Goal: Information Seeking & Learning: Check status

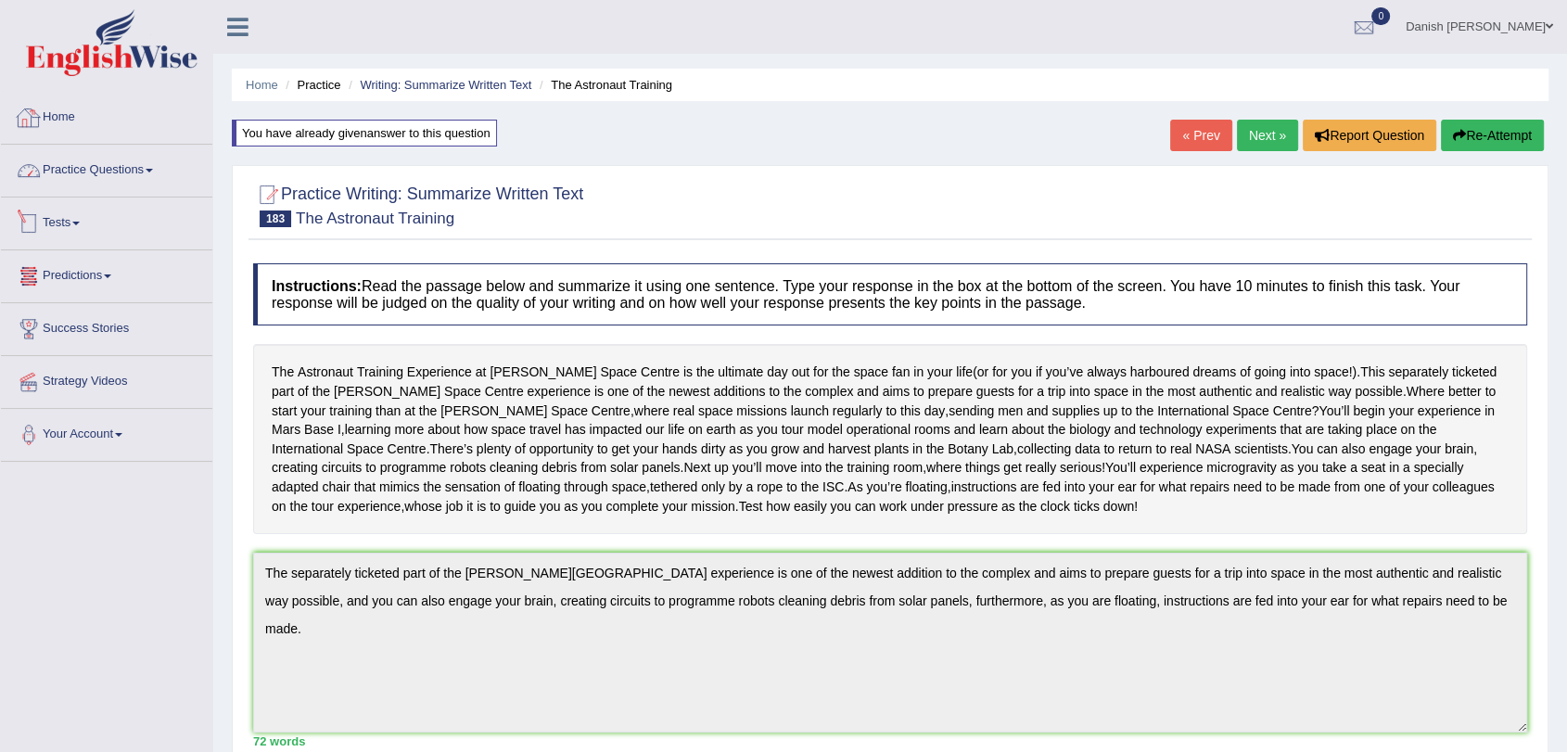
click at [67, 113] on link "Home" at bounding box center [106, 115] width 211 height 46
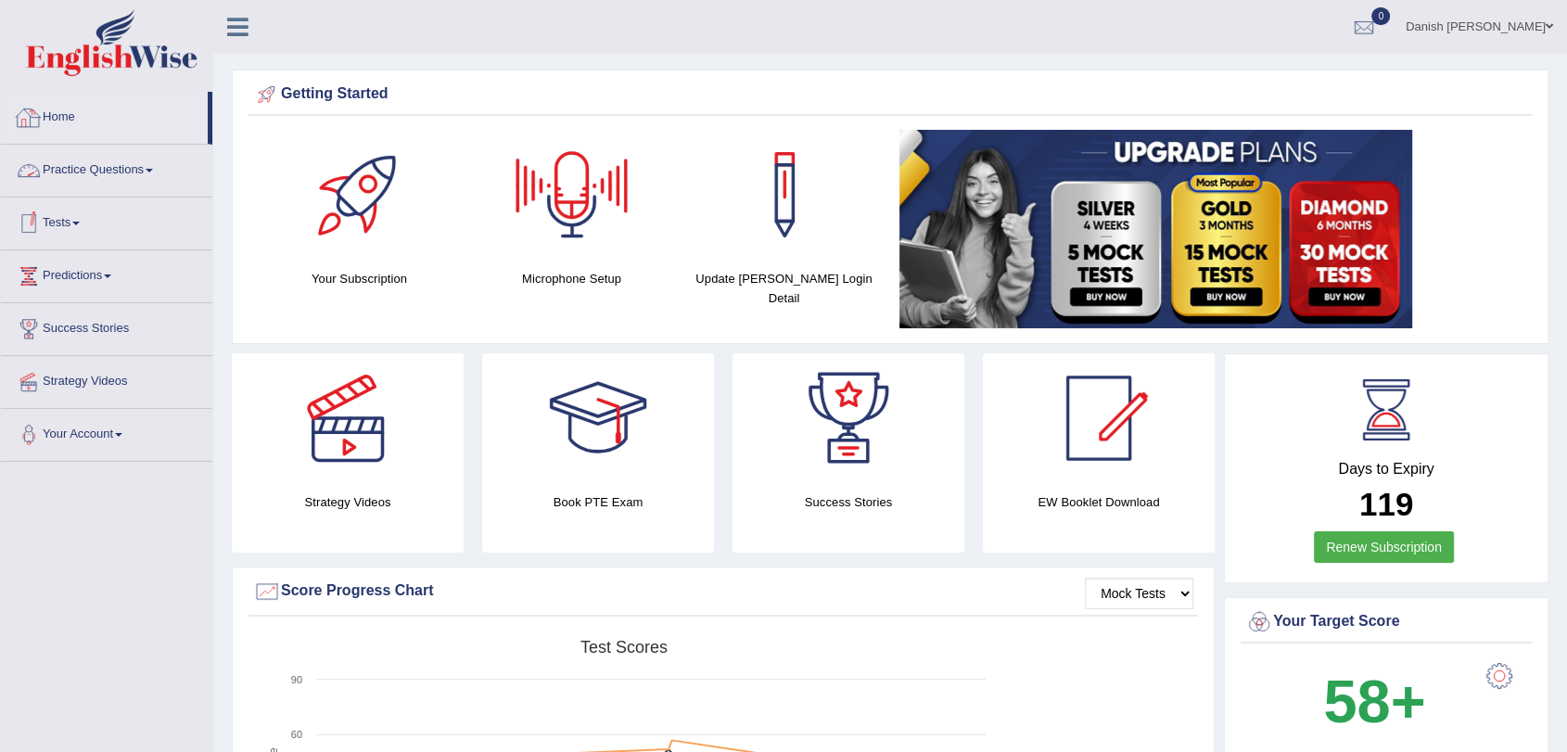
click at [56, 126] on link "Home" at bounding box center [104, 115] width 207 height 46
click at [66, 224] on link "Tests" at bounding box center [106, 221] width 211 height 46
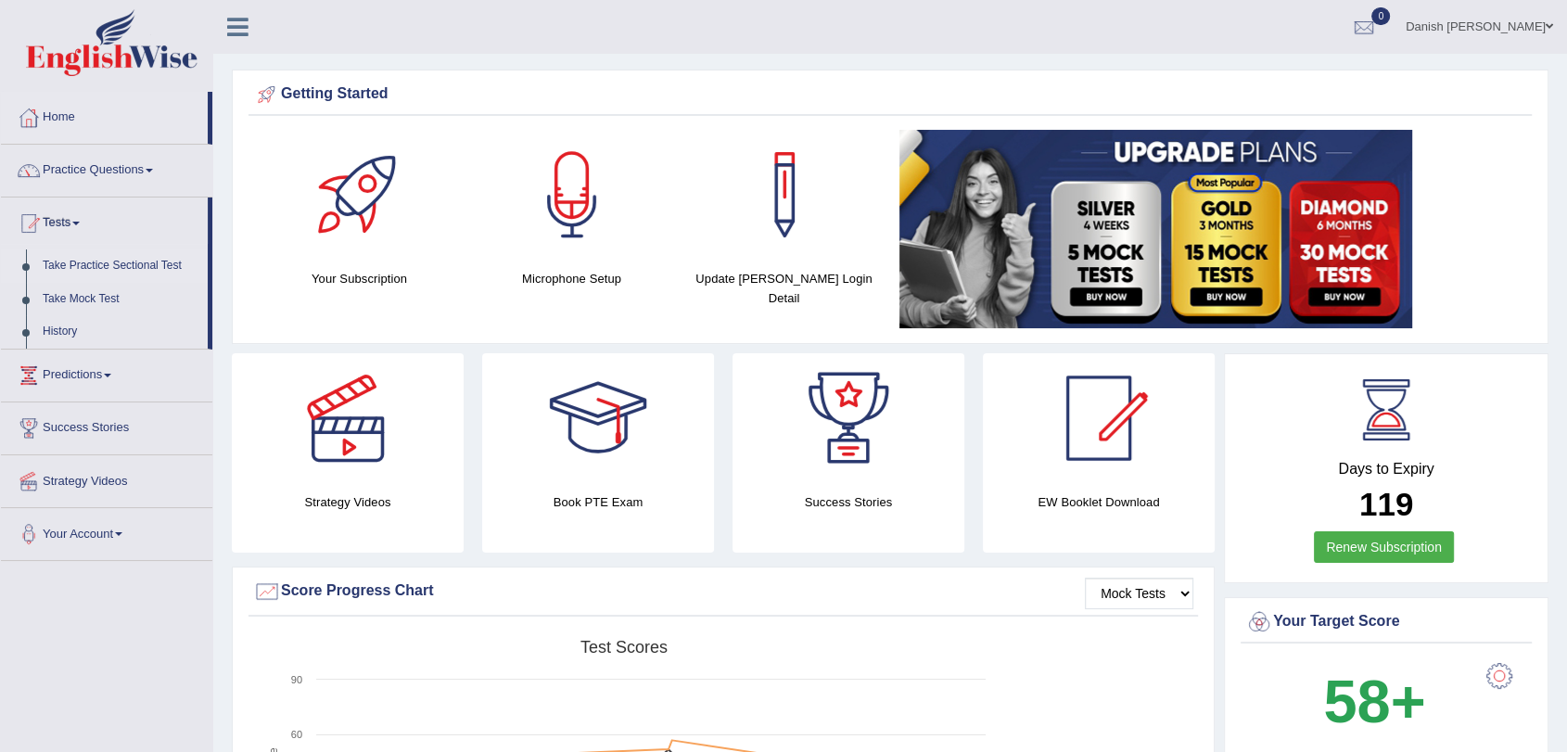
click at [138, 263] on link "Take Practice Sectional Test" at bounding box center [120, 265] width 173 height 33
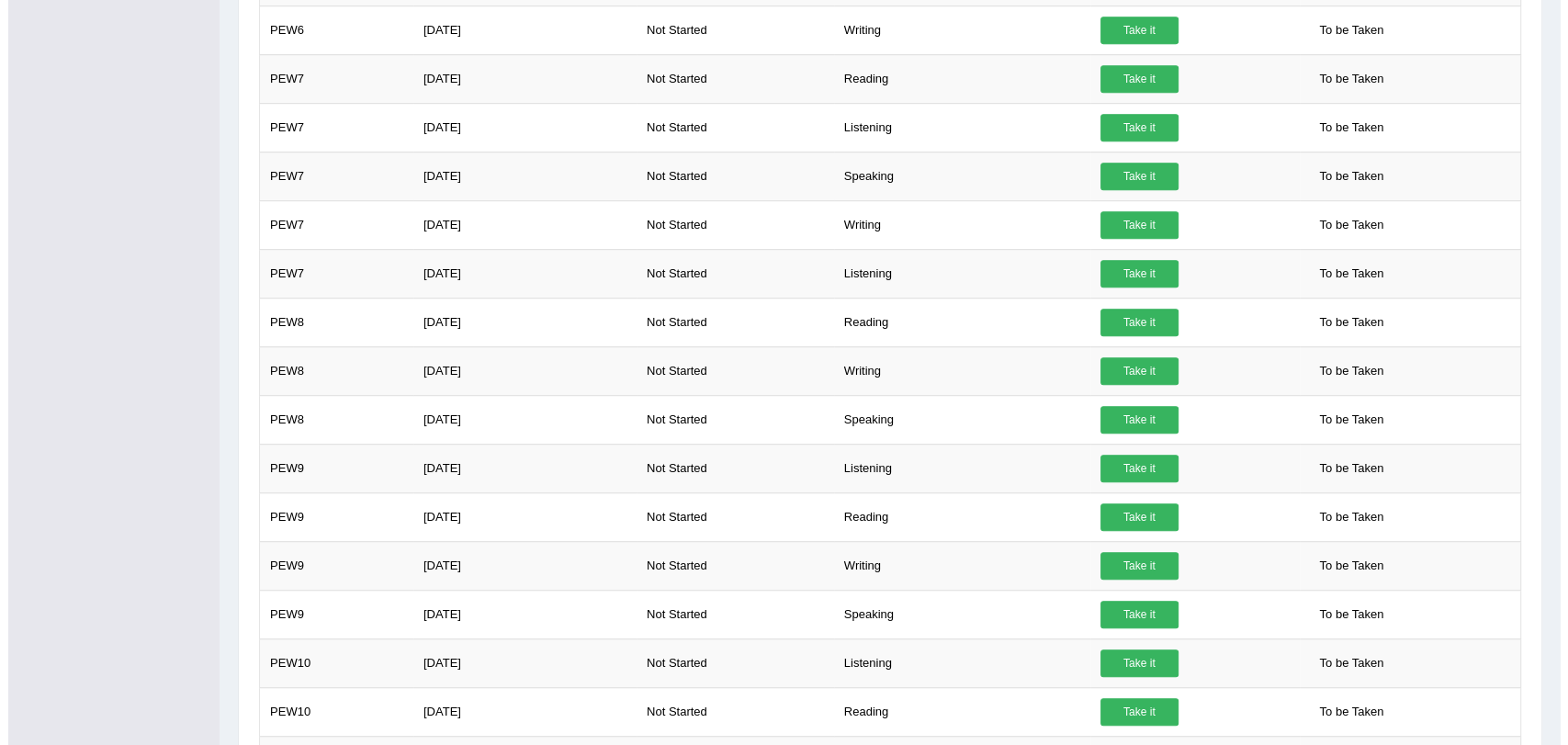
scroll to position [1090, 0]
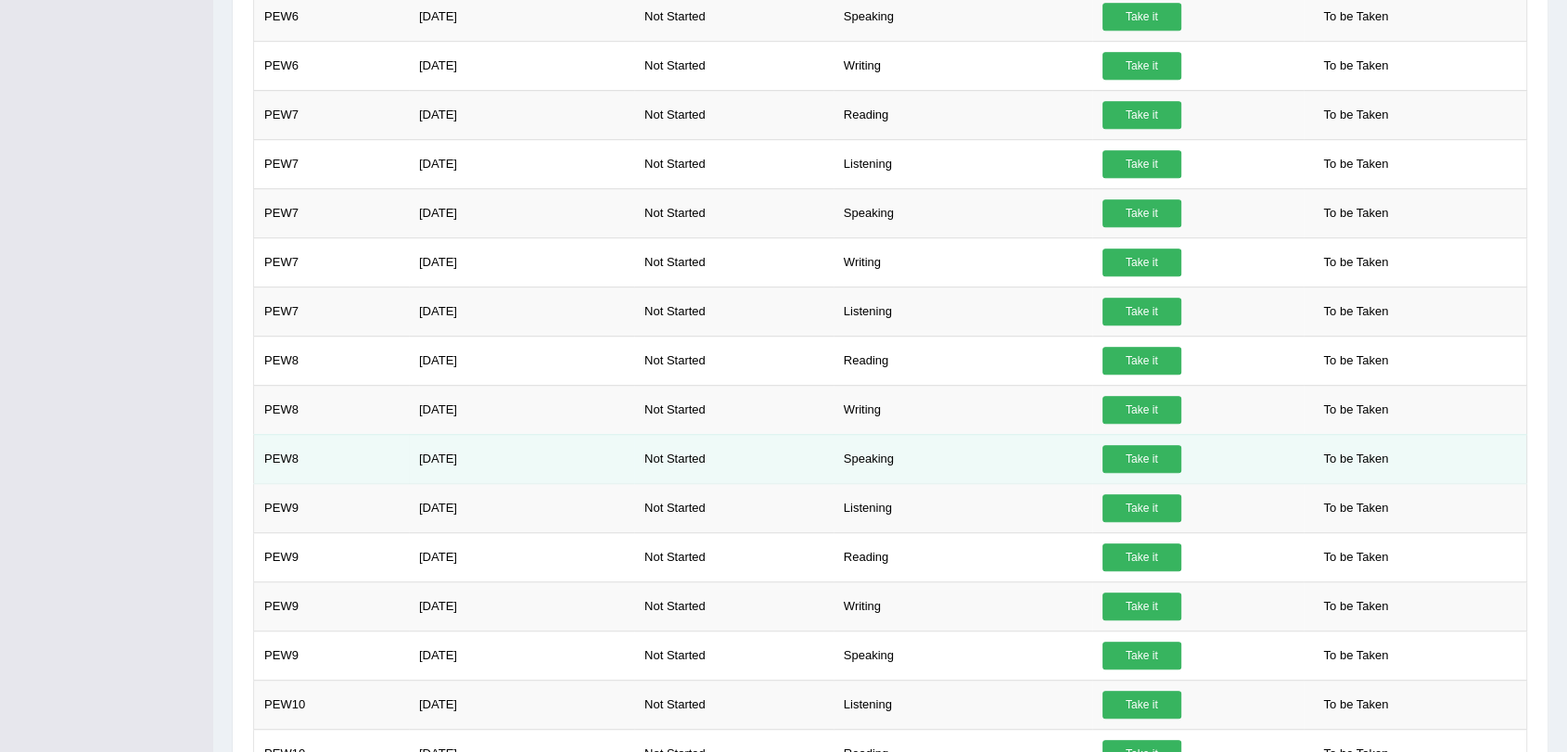
click at [1137, 453] on link "Take it" at bounding box center [1142, 459] width 79 height 28
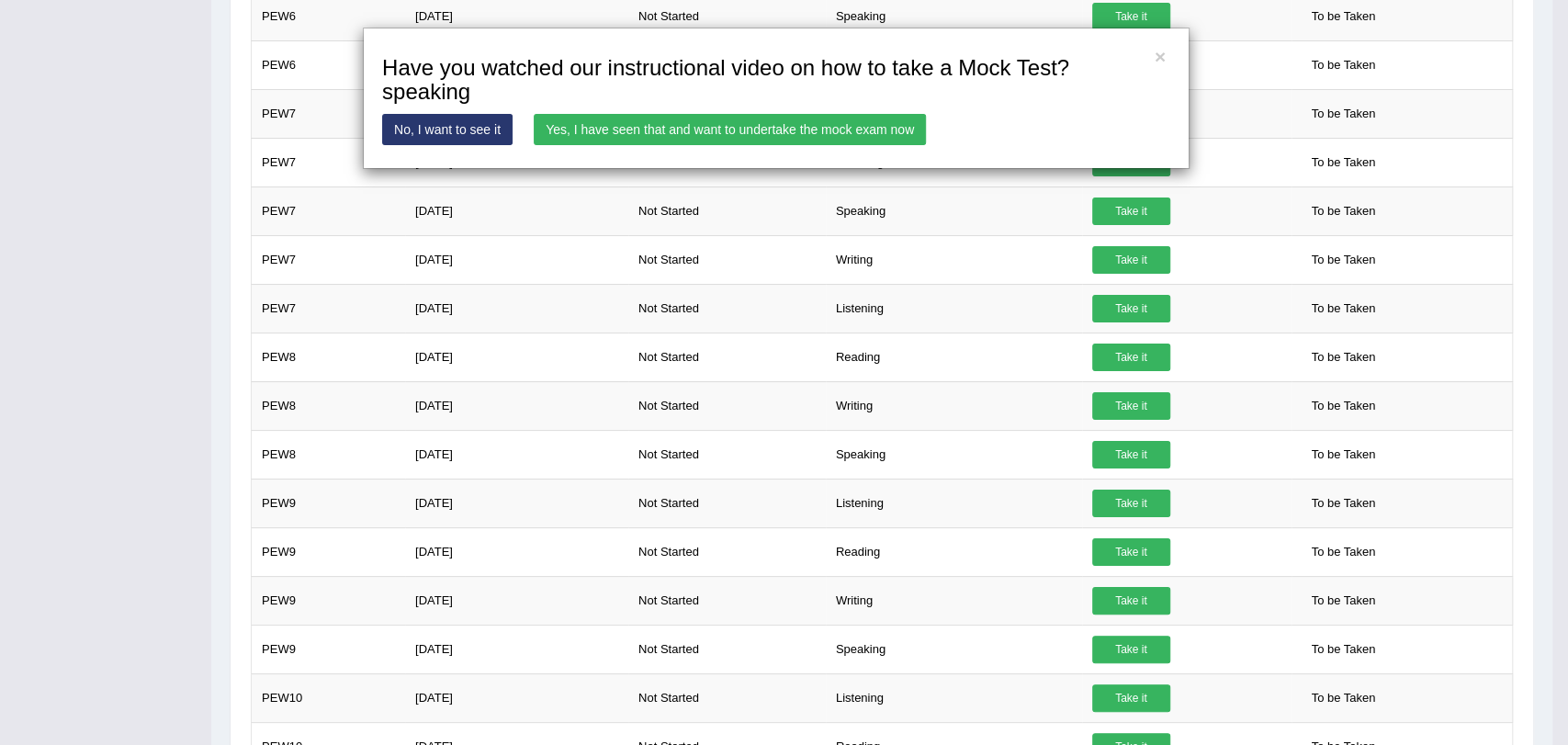
click at [750, 123] on link "Yes, I have seen that and want to undertake the mock exam now" at bounding box center [730, 130] width 392 height 32
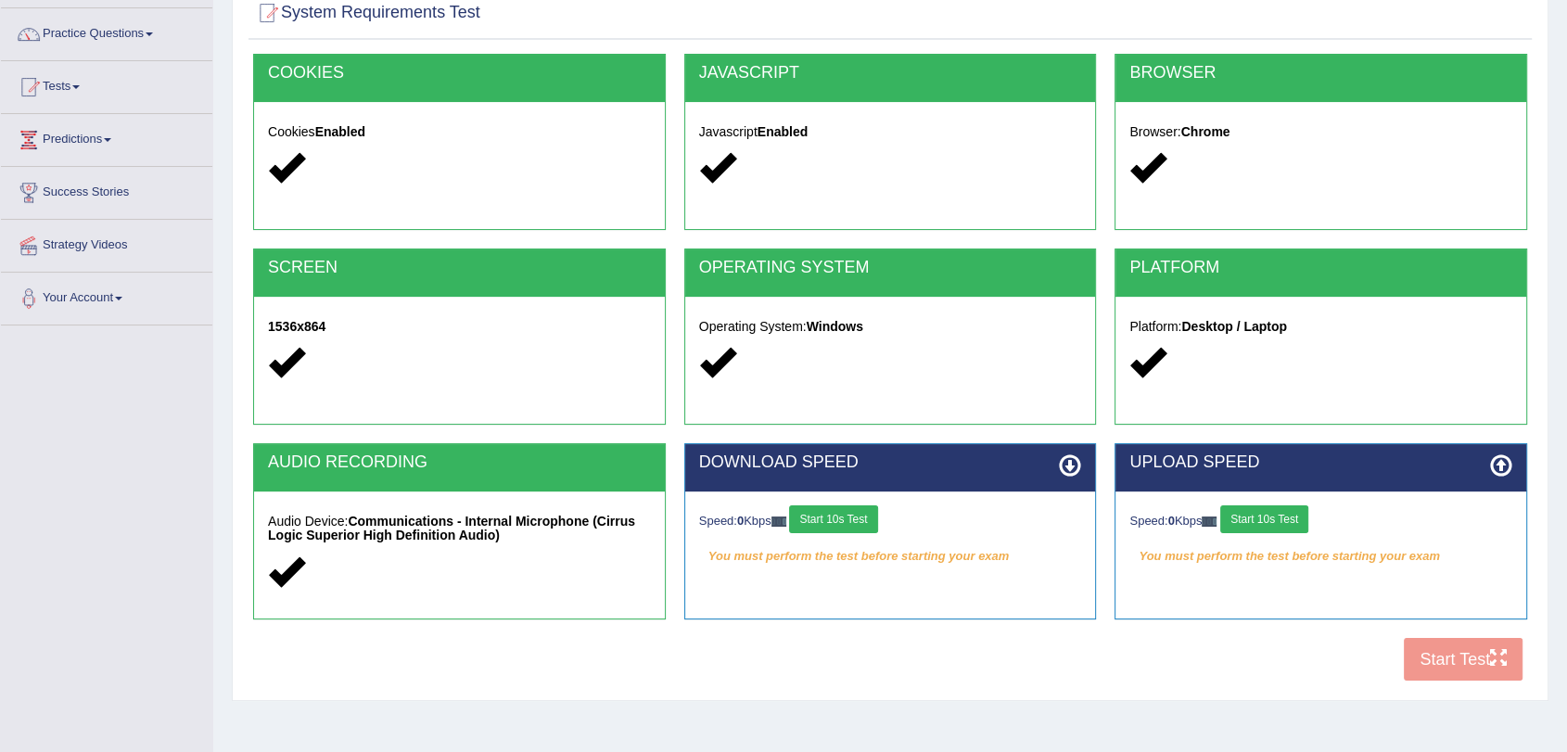
scroll to position [206, 0]
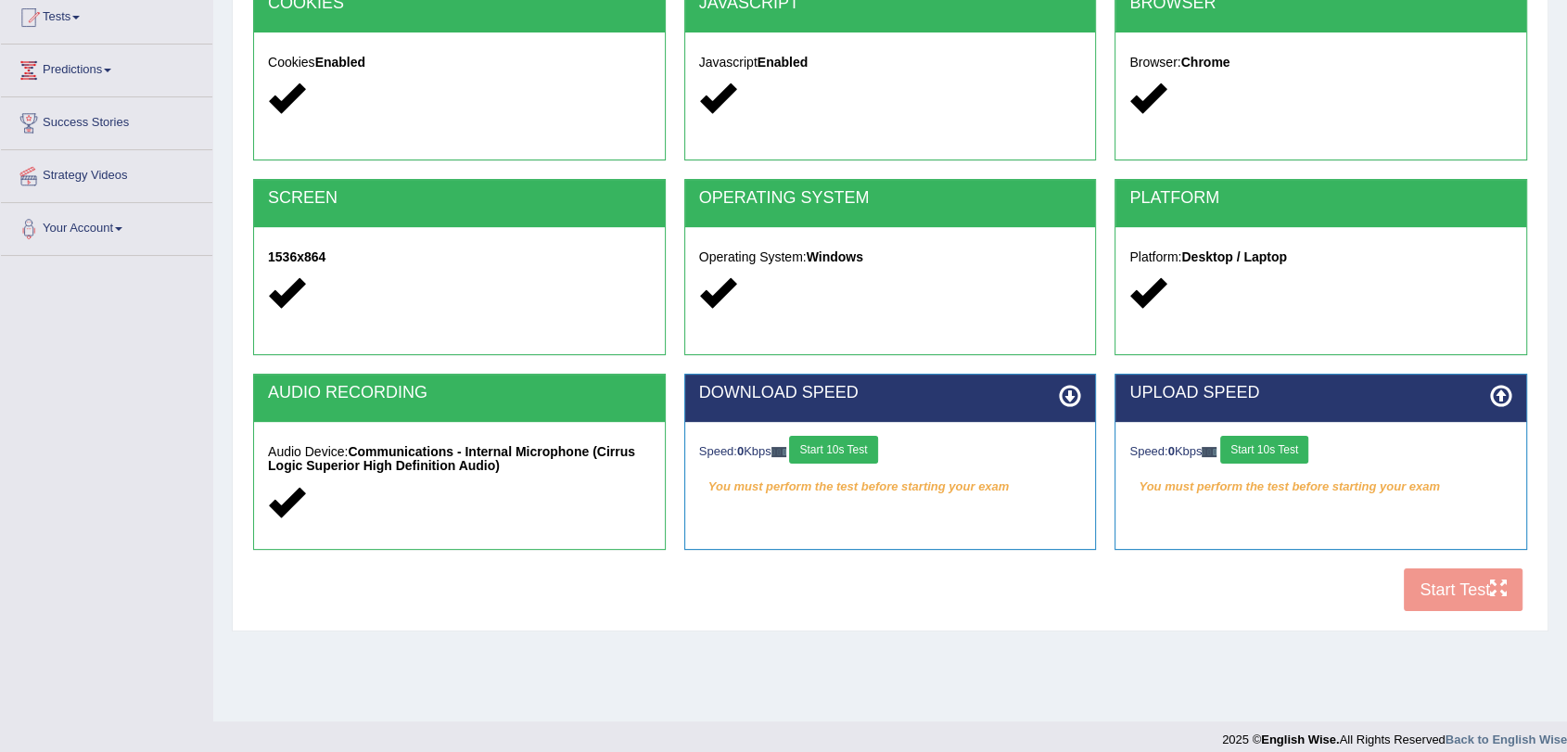
click at [846, 440] on button "Start 10s Test" at bounding box center [833, 450] width 88 height 28
click at [1276, 452] on button "Start 10s Test" at bounding box center [1264, 450] width 88 height 28
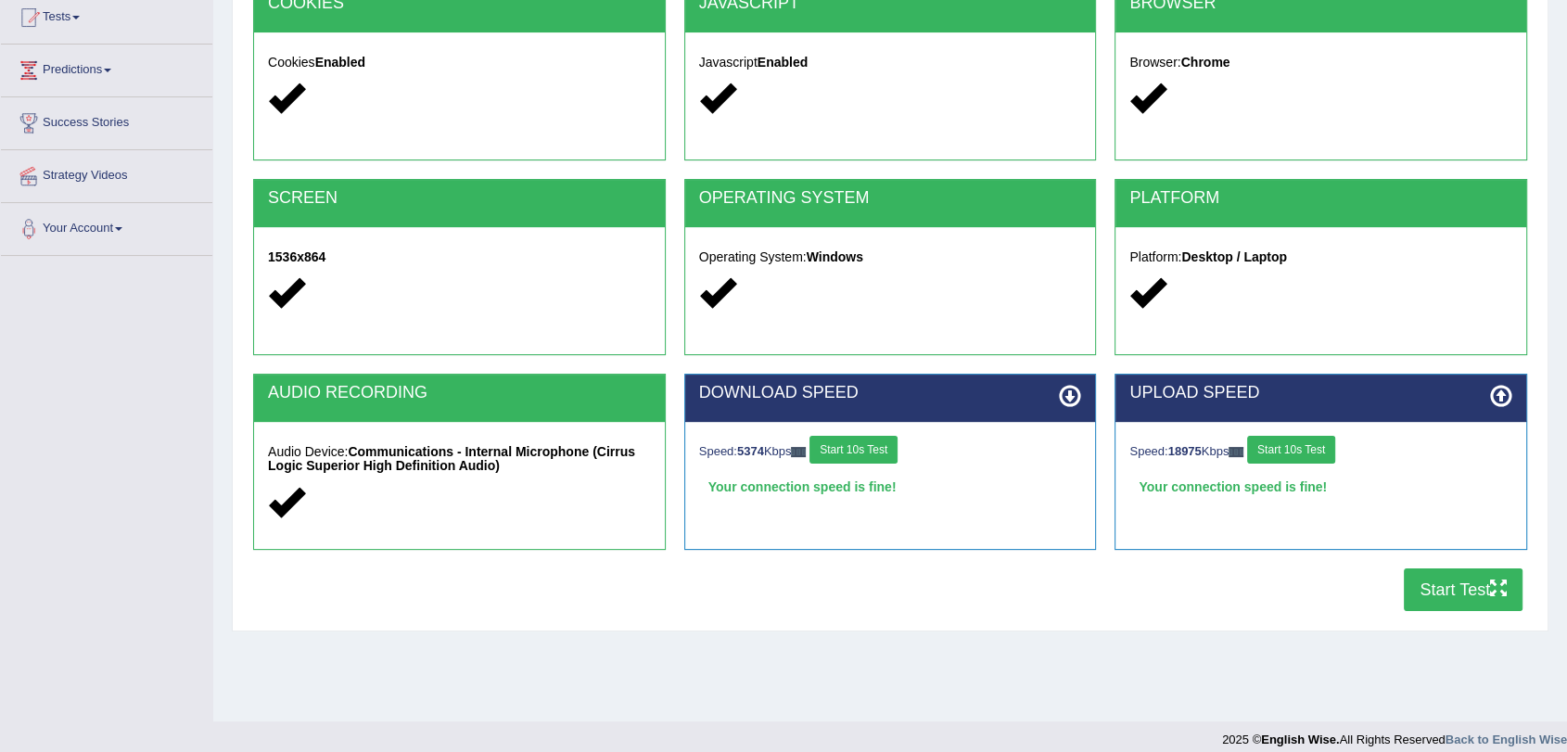
click at [1445, 594] on button "Start Test" at bounding box center [1463, 589] width 119 height 43
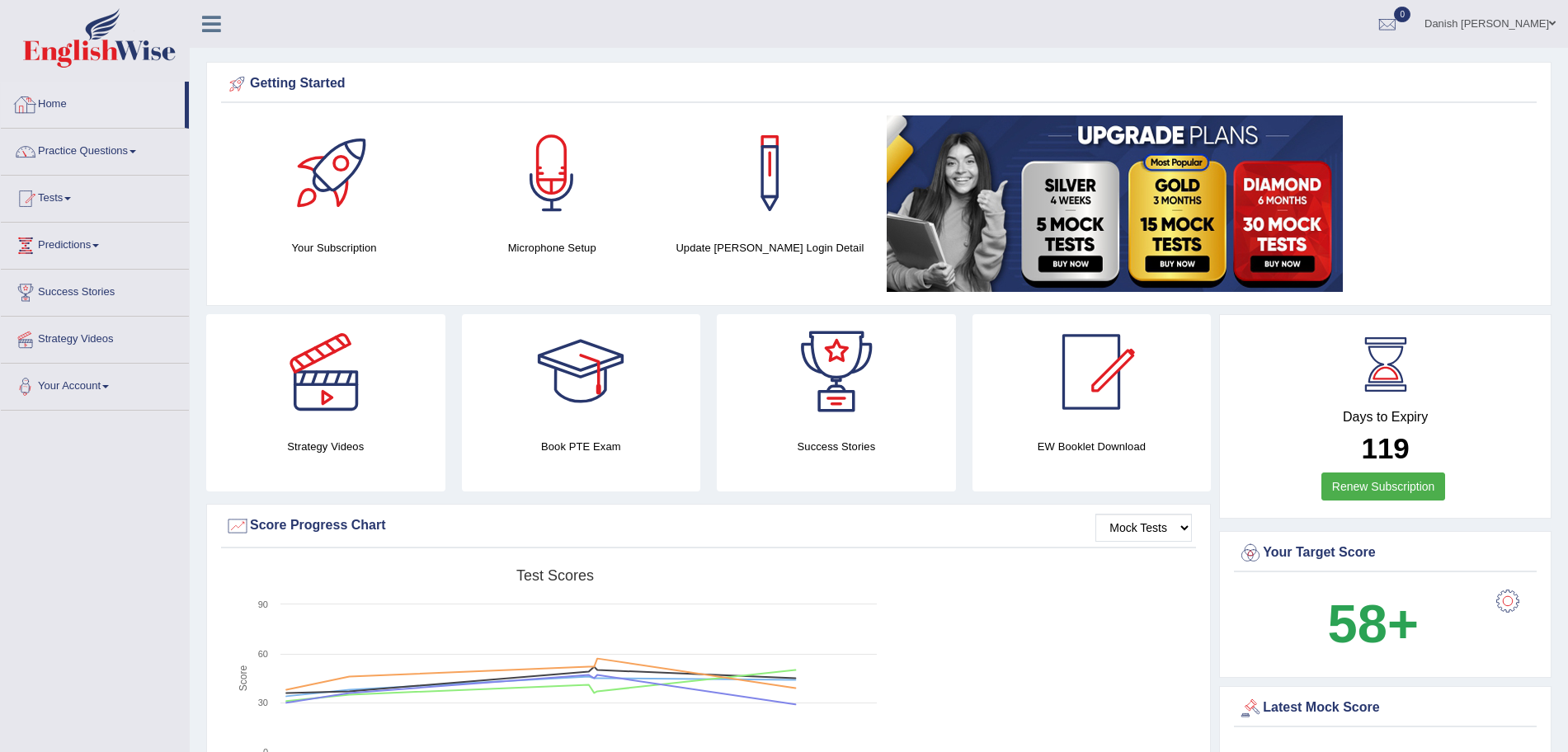
click at [60, 106] on link "Home" at bounding box center [92, 102] width 184 height 41
click at [50, 198] on link "Tests" at bounding box center [94, 196] width 188 height 41
click at [50, 288] on link "History" at bounding box center [107, 294] width 154 height 29
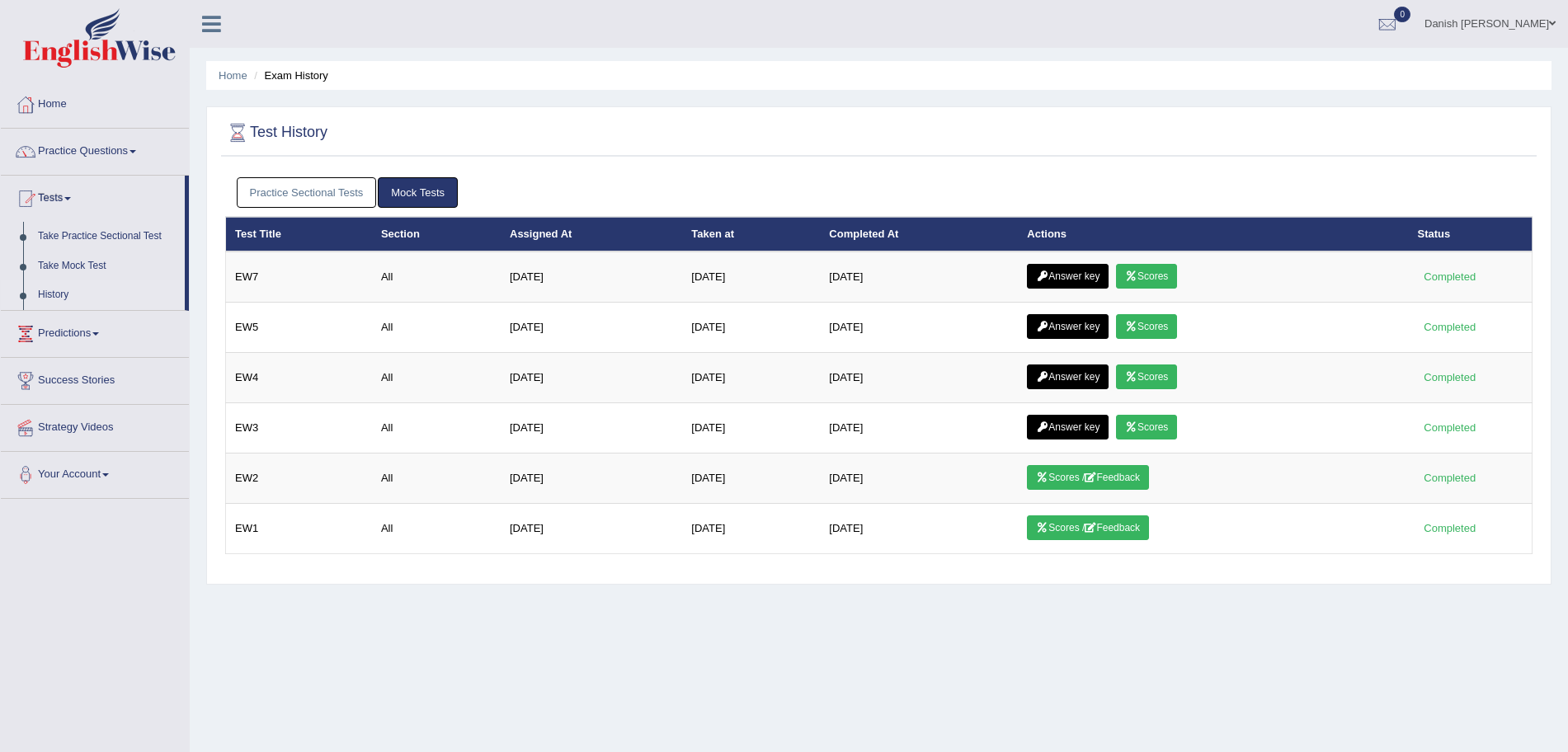
click at [326, 187] on link "Practice Sectional Tests" at bounding box center [307, 192] width 141 height 30
click at [309, 183] on link "Practice Sectional Tests" at bounding box center [307, 192] width 141 height 30
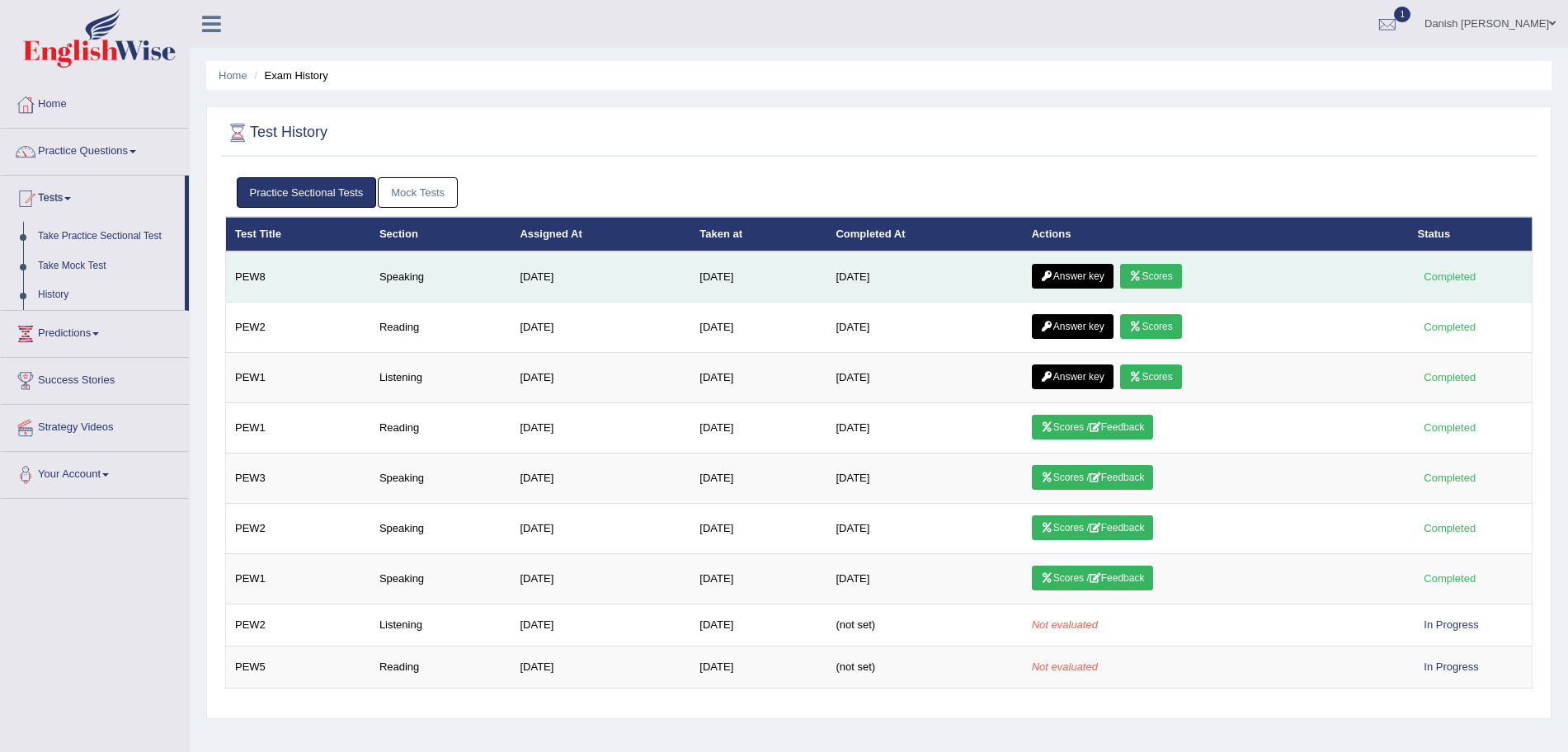
click at [1175, 275] on link "Scores" at bounding box center [1150, 276] width 61 height 25
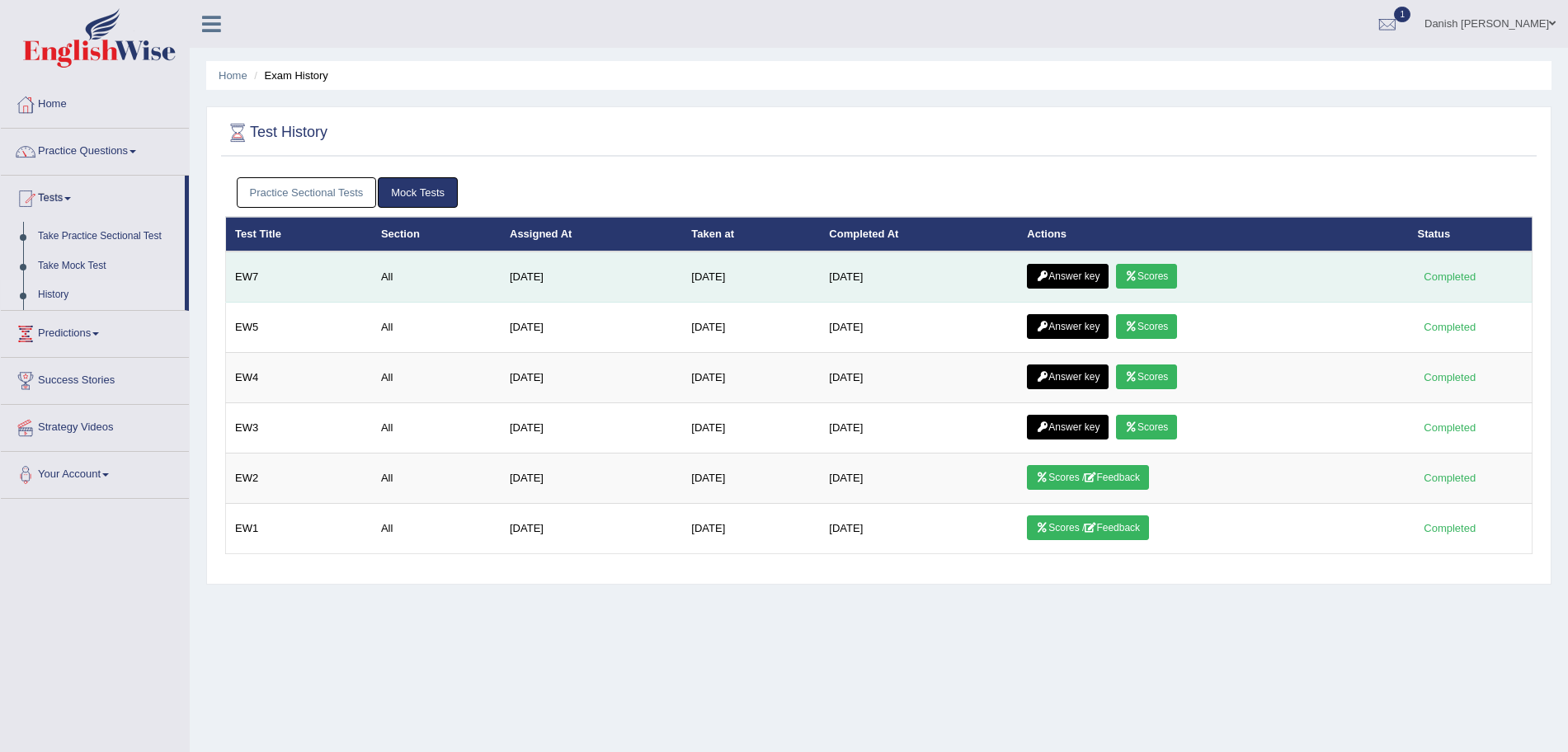
click at [1073, 274] on link "Answer key" at bounding box center [1068, 276] width 82 height 25
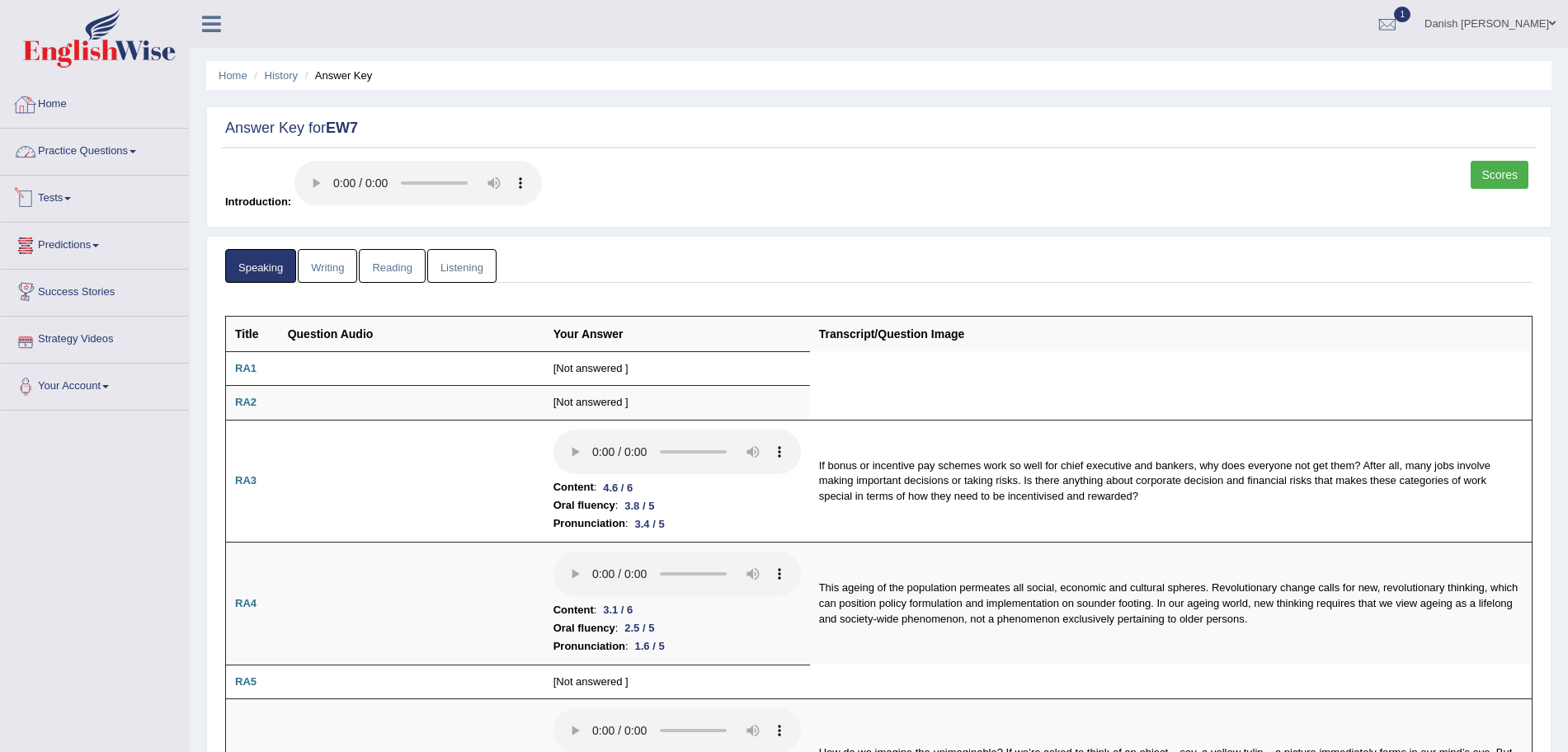
click at [64, 96] on link "Home" at bounding box center [94, 102] width 188 height 41
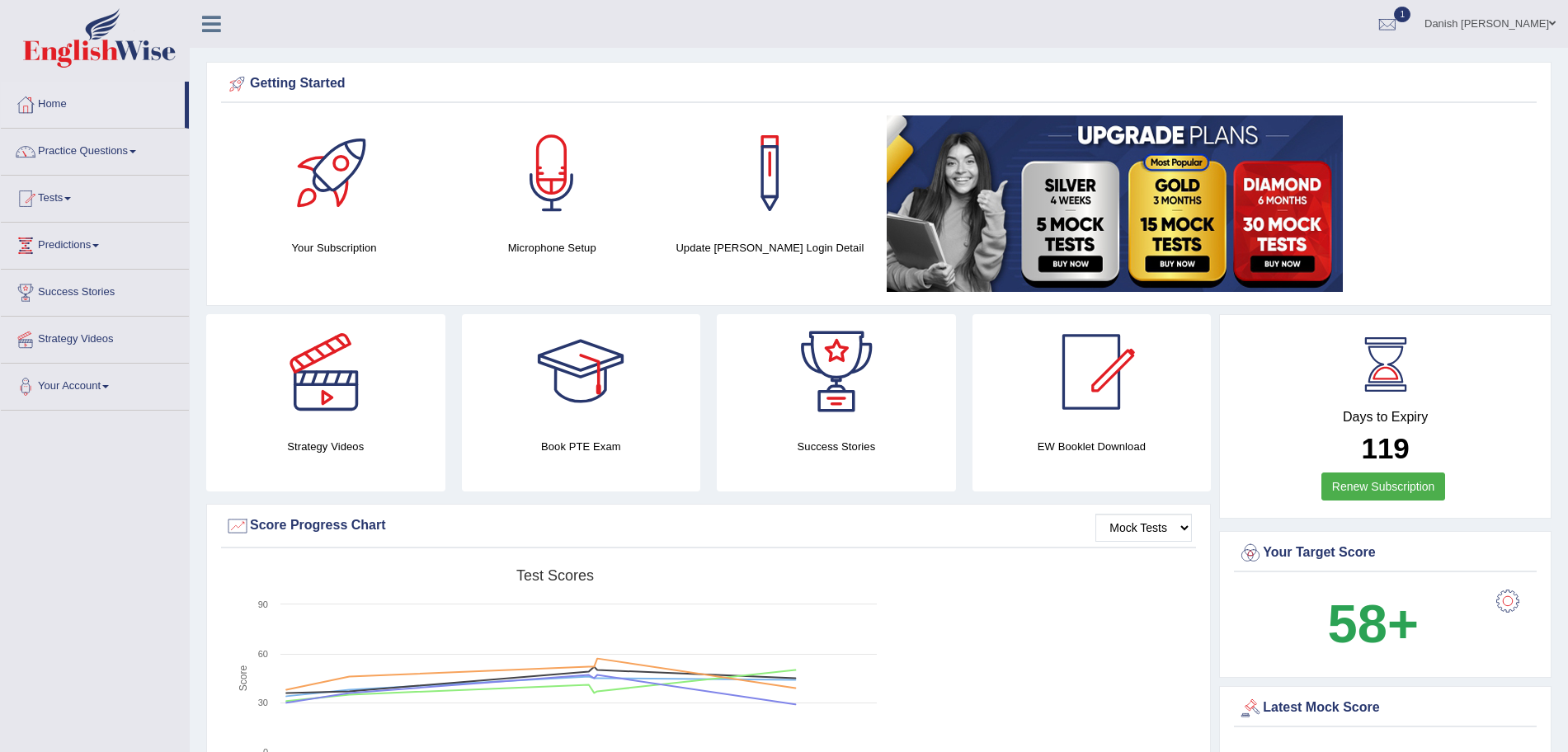
click at [60, 196] on link "Tests" at bounding box center [94, 196] width 188 height 41
click at [40, 292] on link "History" at bounding box center [107, 294] width 154 height 29
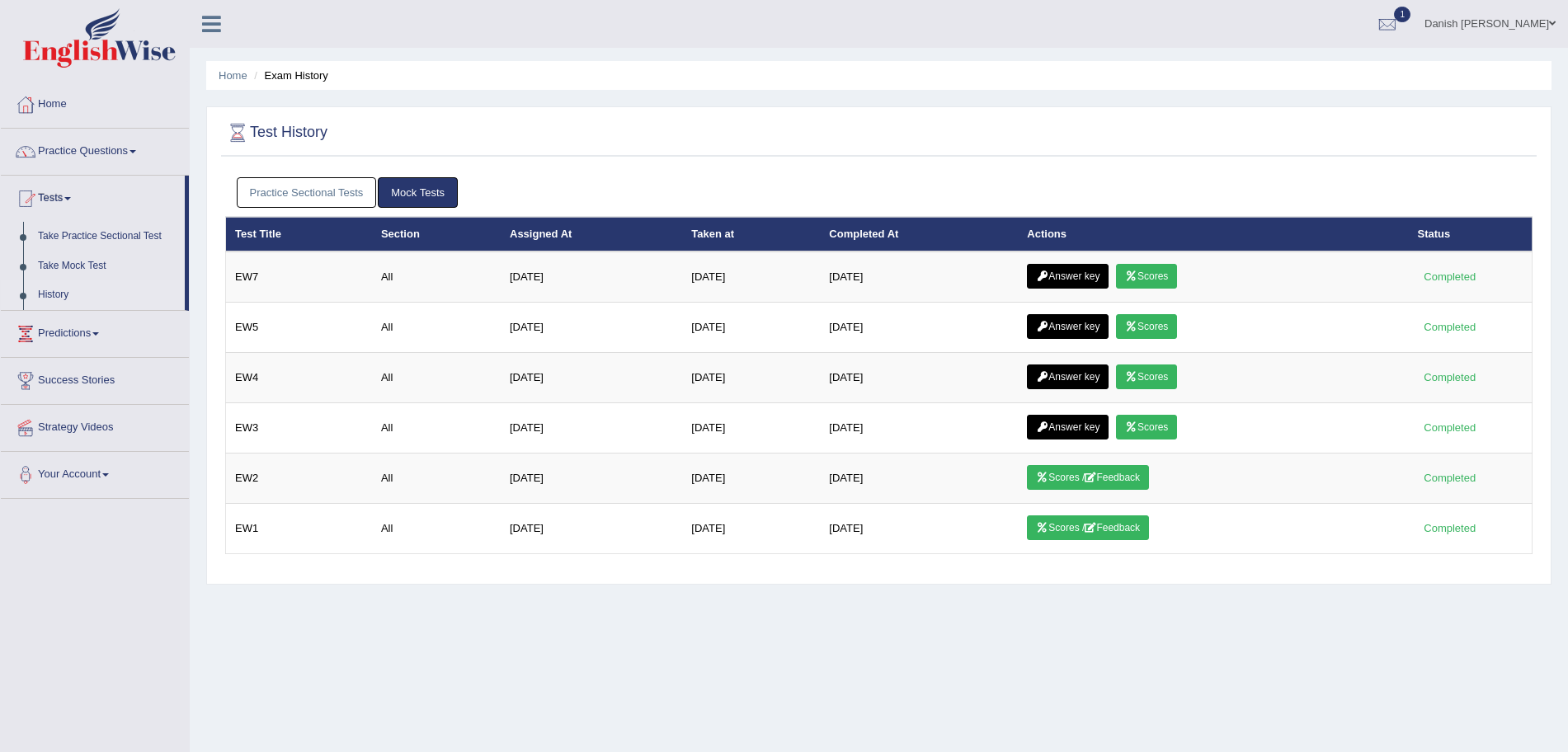
click at [297, 189] on link "Practice Sectional Tests" at bounding box center [307, 192] width 141 height 30
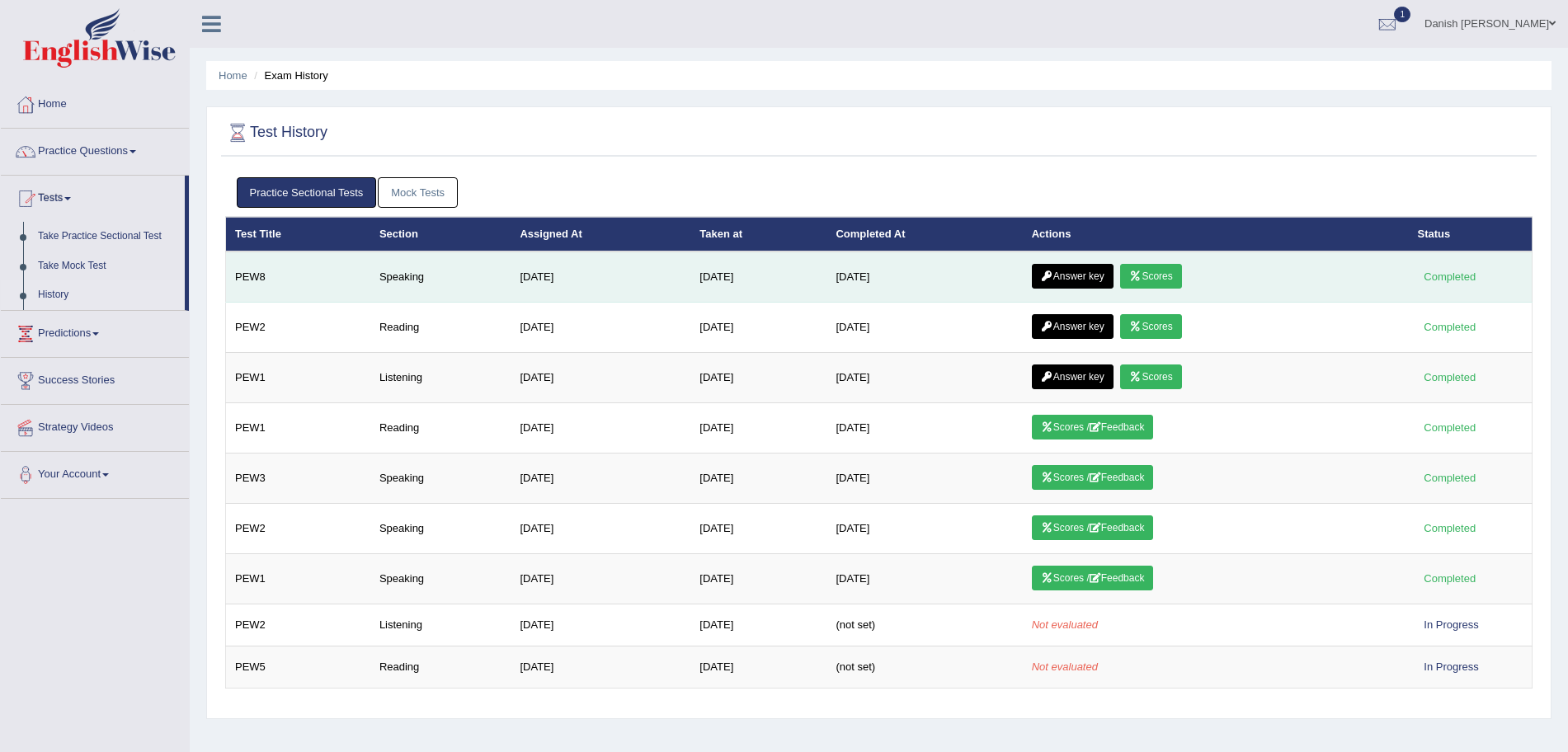
click at [1090, 269] on link "Answer key" at bounding box center [1073, 276] width 82 height 25
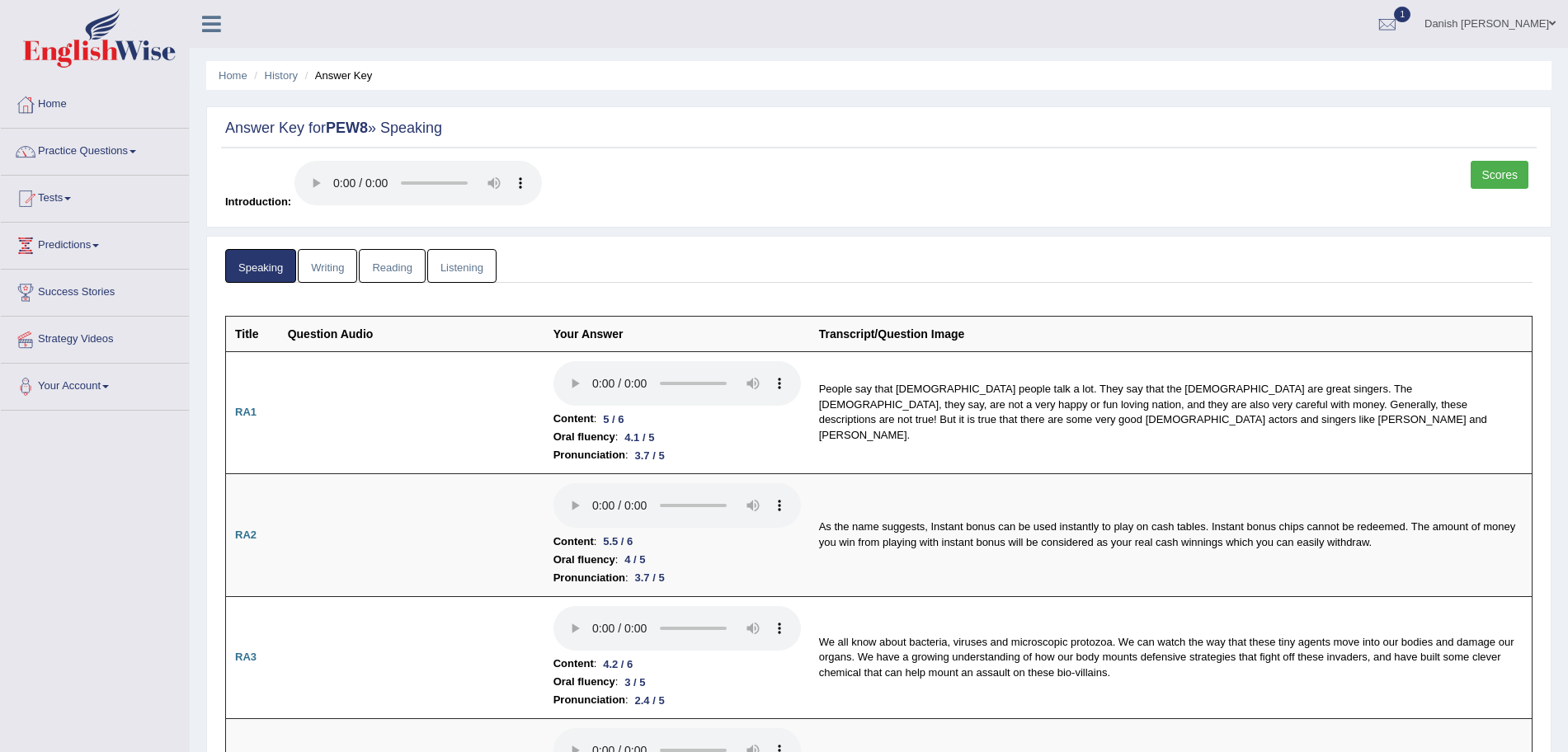
click at [1494, 177] on link "Scores" at bounding box center [1499, 175] width 58 height 28
